Goal: Task Accomplishment & Management: Manage account settings

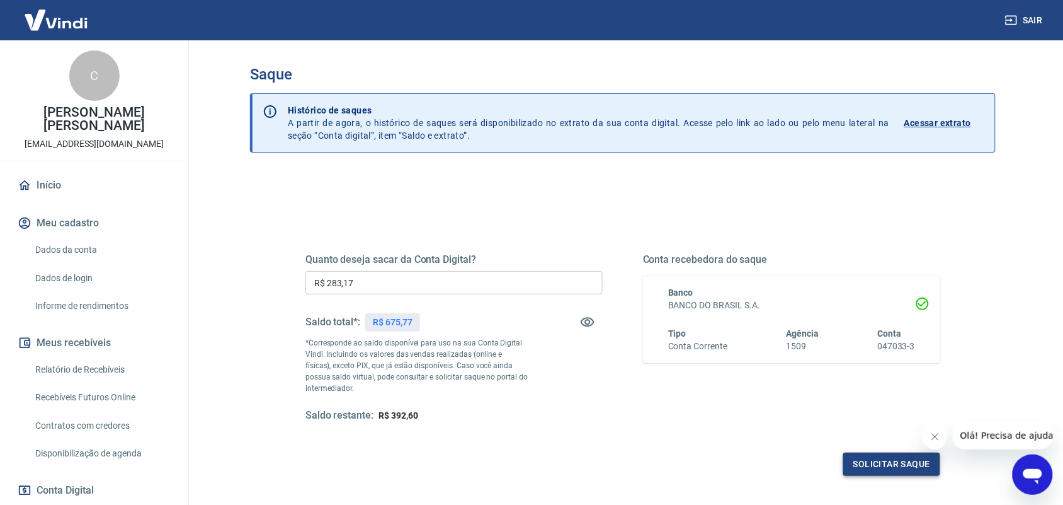
click at [908, 460] on button "Solicitar saque" at bounding box center [891, 463] width 97 height 23
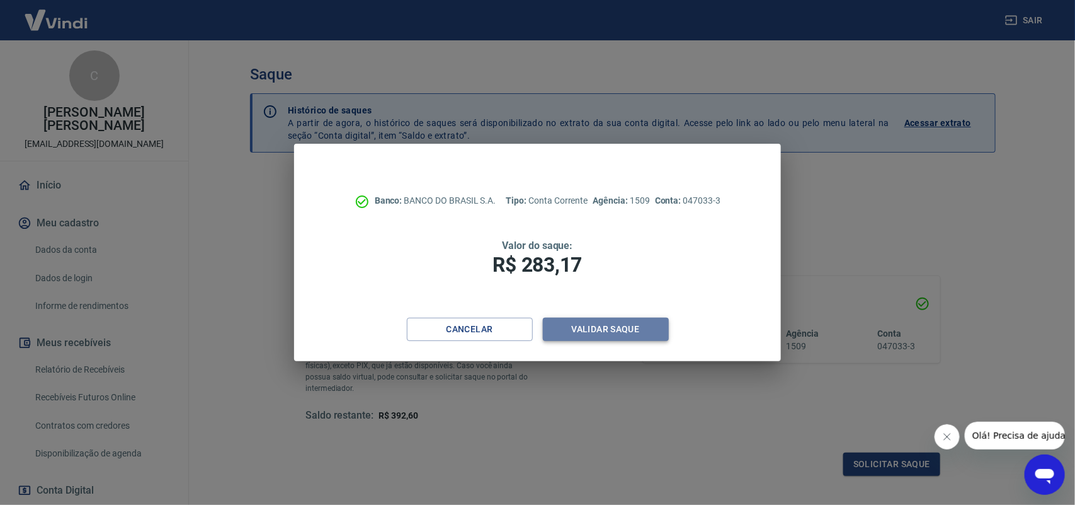
click at [594, 326] on button "Validar saque" at bounding box center [606, 328] width 126 height 23
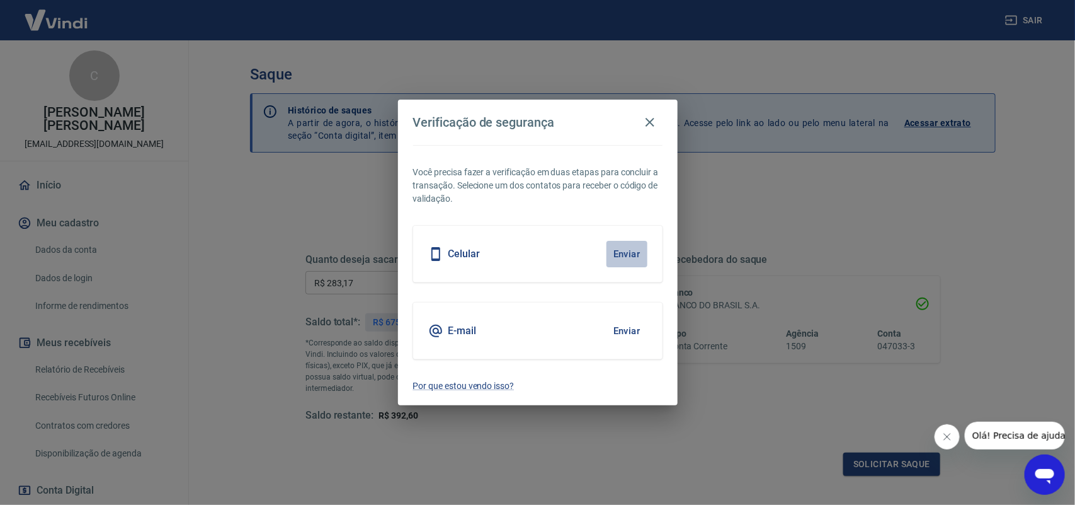
click at [634, 248] on button "Enviar" at bounding box center [627, 254] width 41 height 26
